Goal: Task Accomplishment & Management: Use online tool/utility

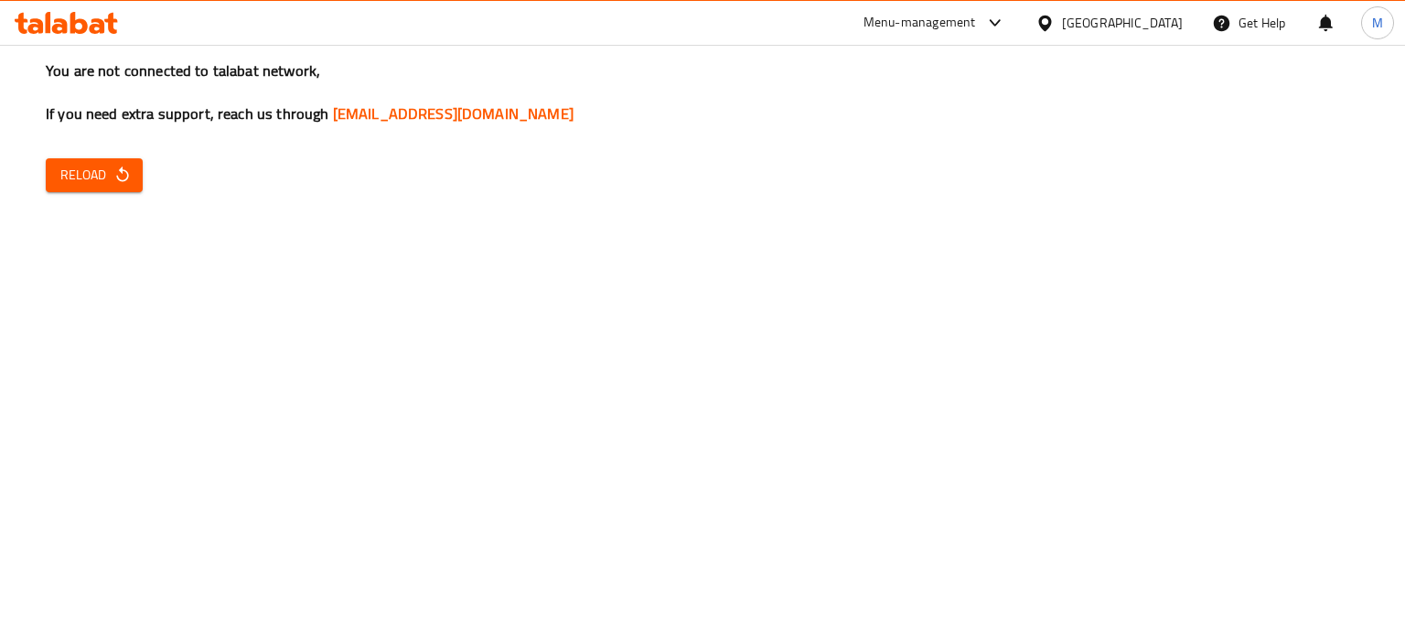
click at [107, 171] on span "Reload" at bounding box center [94, 175] width 68 height 23
click at [113, 196] on div "You are not connected to talabat network, If you need extra support, reach us t…" at bounding box center [702, 318] width 1405 height 636
click at [113, 188] on button "Reload" at bounding box center [94, 175] width 97 height 34
click at [84, 176] on span "Reload" at bounding box center [94, 175] width 68 height 23
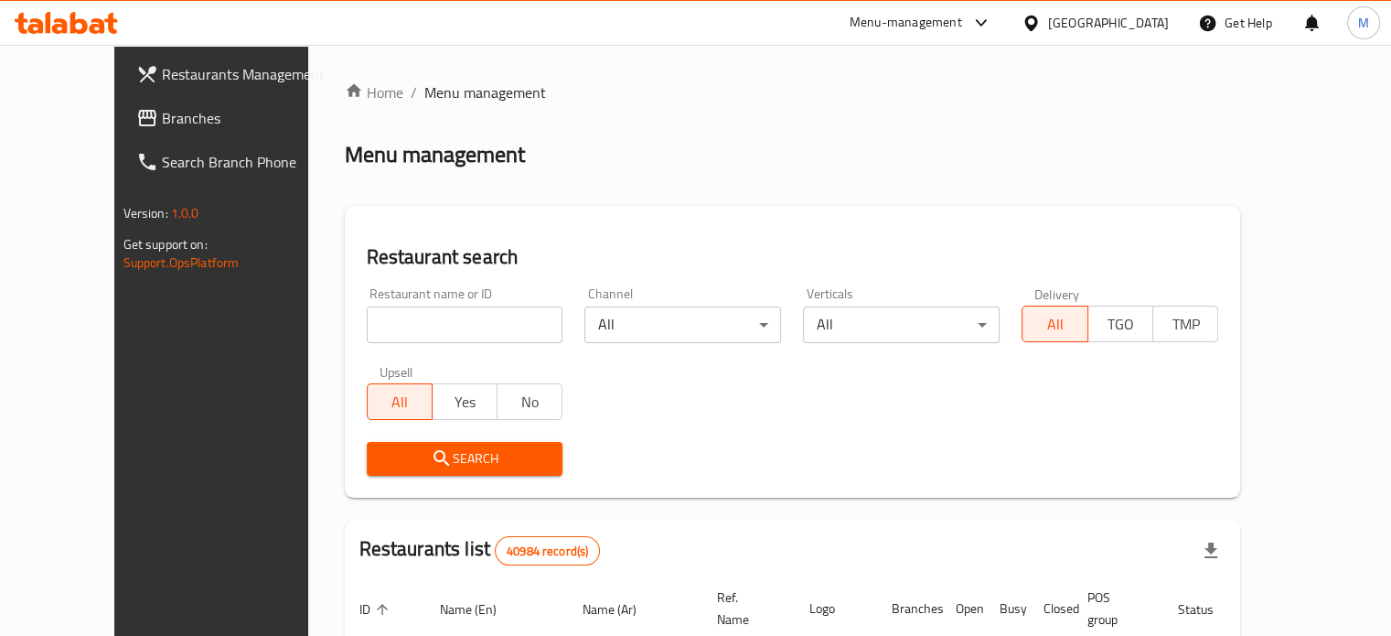
click at [421, 327] on input "search" at bounding box center [465, 324] width 197 height 37
paste input "693077"
type input "693077"
click button "Search" at bounding box center [465, 459] width 197 height 34
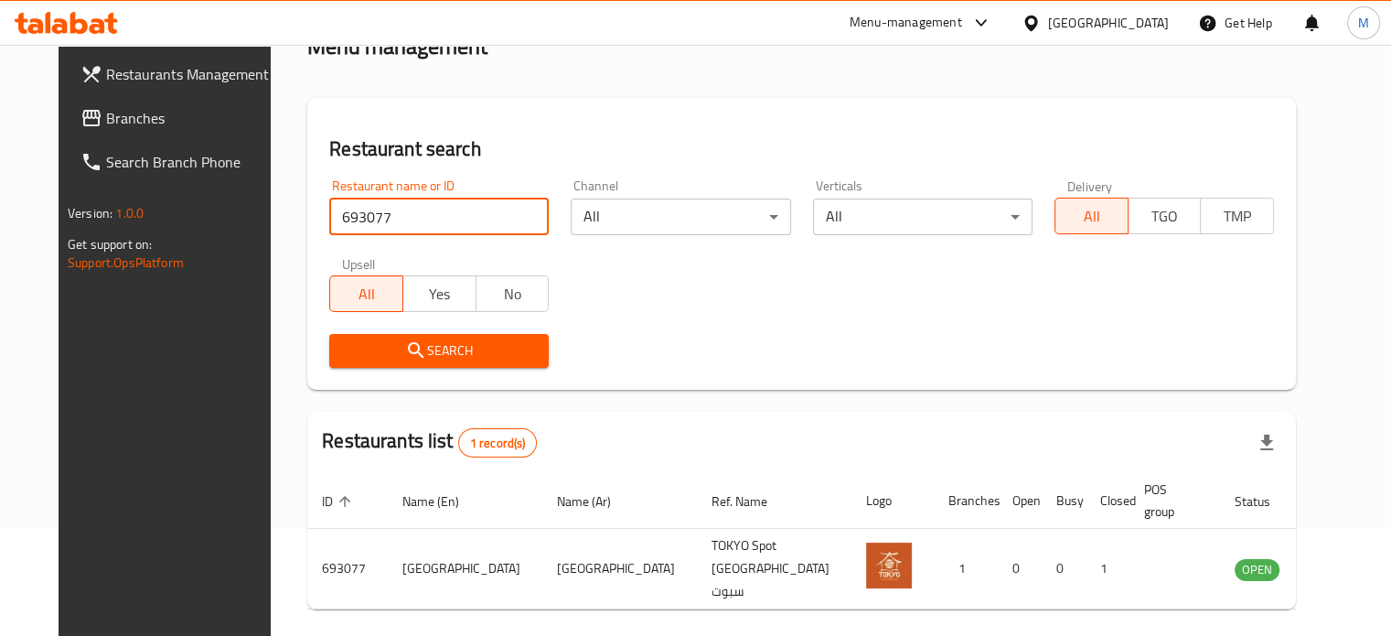
scroll to position [143, 0]
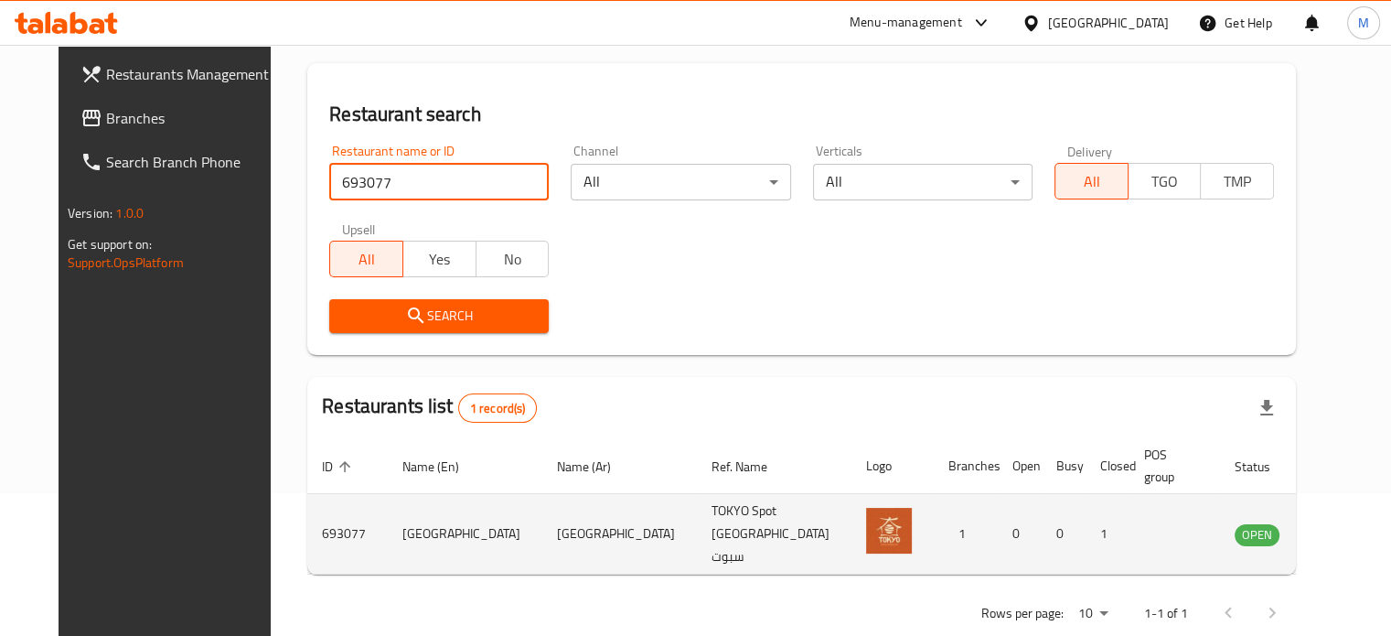
click at [1331, 523] on icon "enhanced table" at bounding box center [1342, 534] width 22 height 22
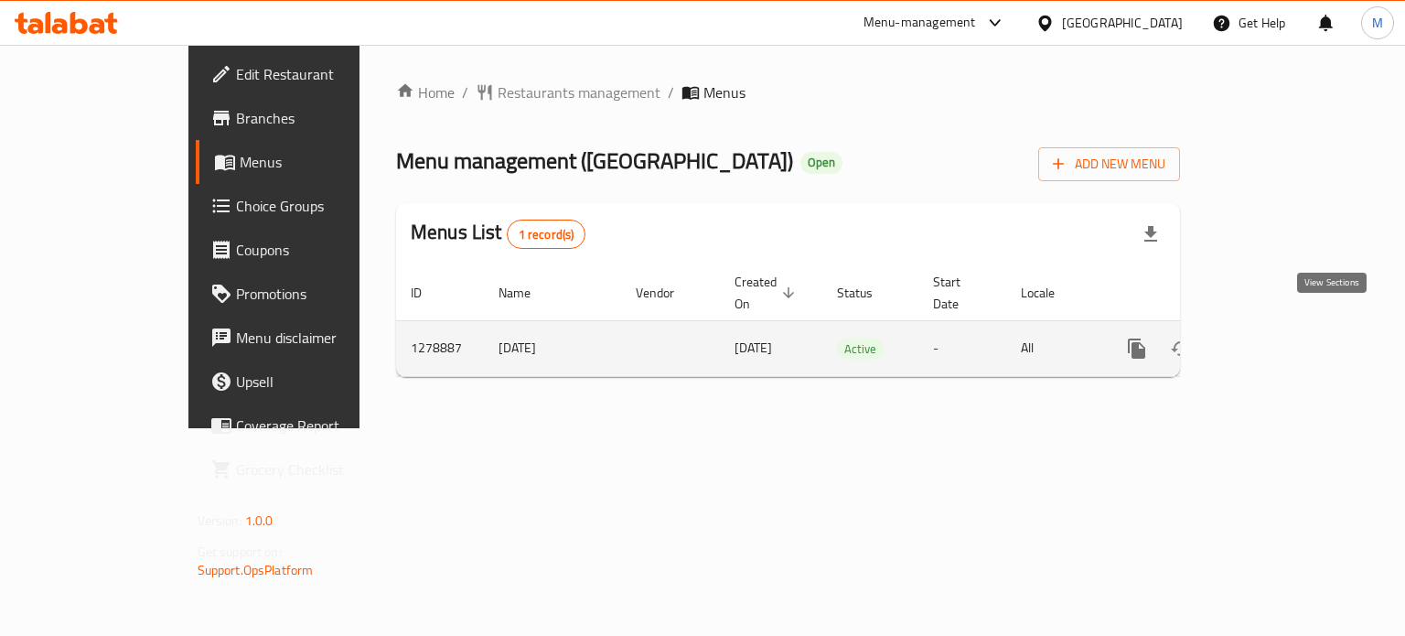
click at [1280, 338] on icon "enhanced table" at bounding box center [1269, 349] width 22 height 22
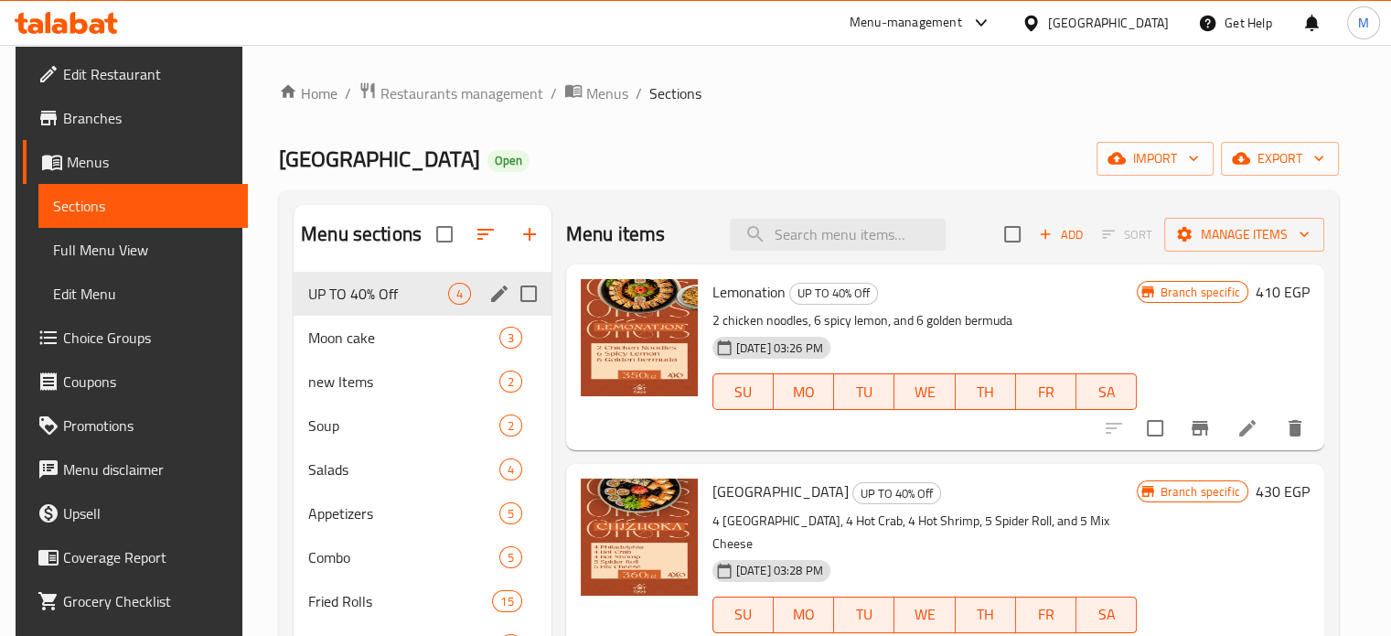
click at [440, 306] on div "UP TO 40% Off 4" at bounding box center [423, 294] width 258 height 44
